Goal: Navigation & Orientation: Go to known website

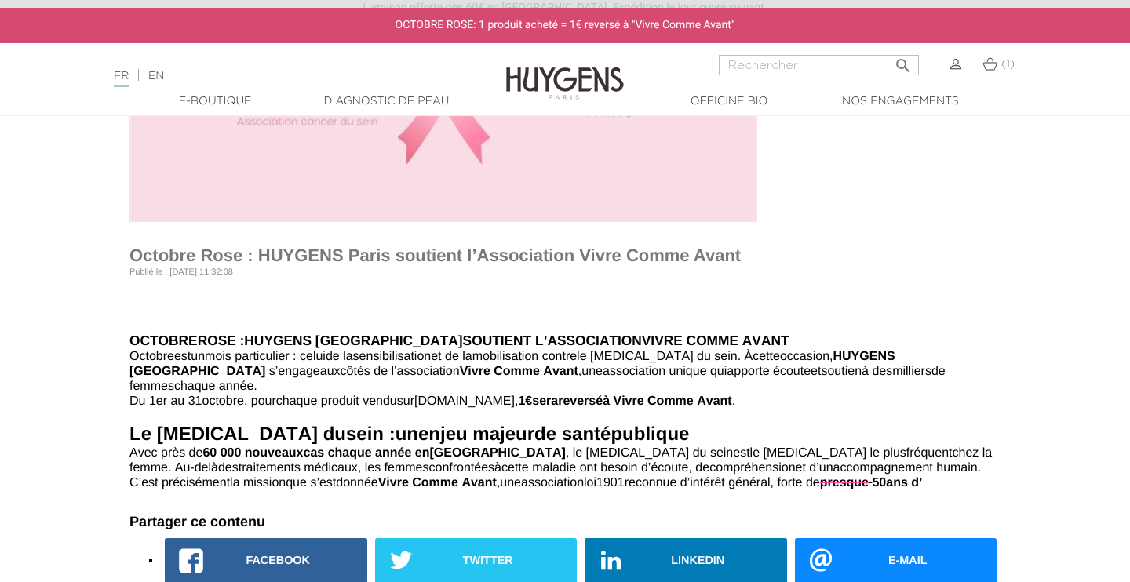
scroll to position [240, 0]
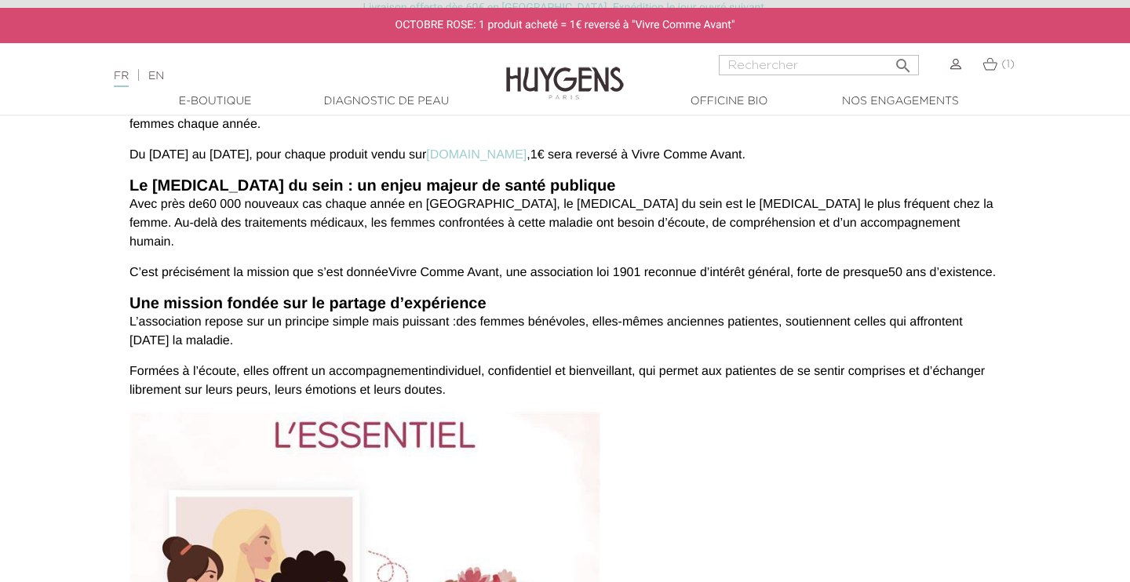
scroll to position [404, 0]
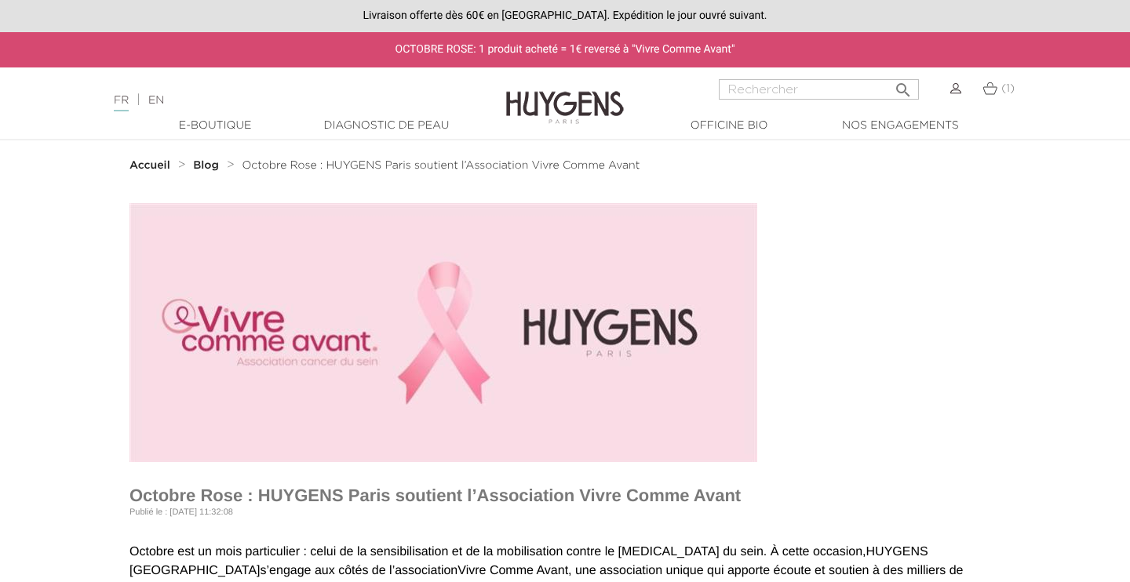
click at [164, 102] on link "EN" at bounding box center [156, 100] width 16 height 11
